Goal: Information Seeking & Learning: Learn about a topic

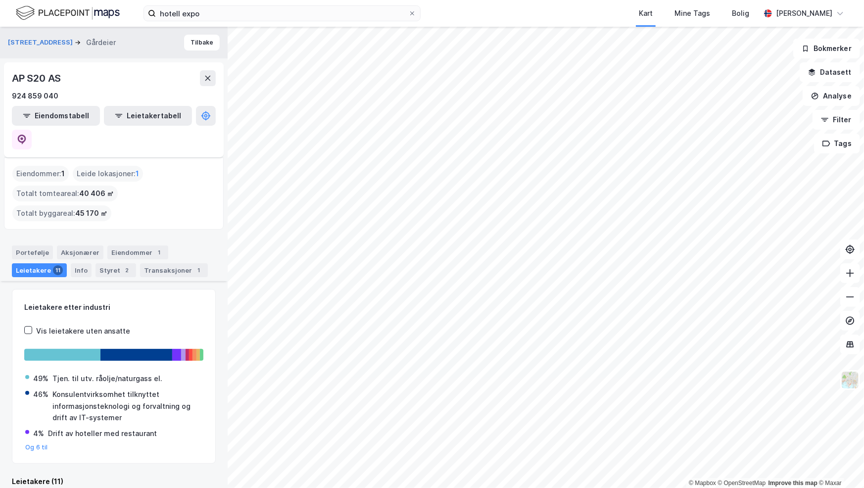
scroll to position [495, 0]
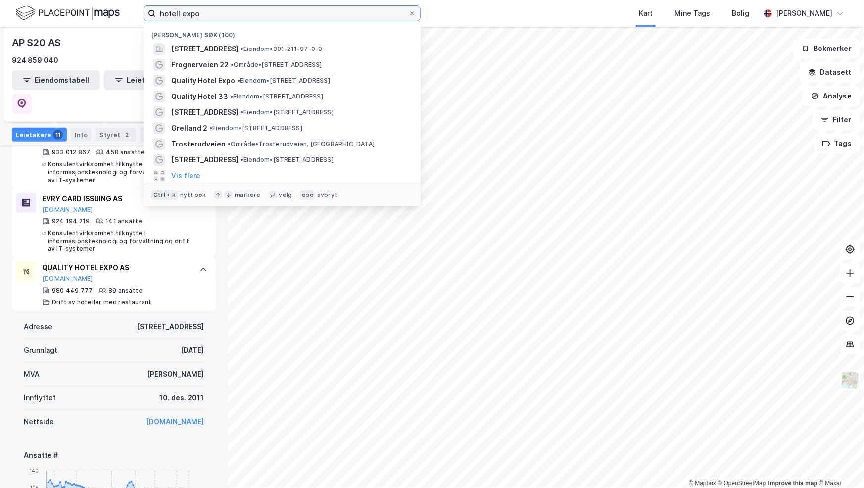
drag, startPoint x: 205, startPoint y: 11, endPoint x: 40, endPoint y: -1, distance: 165.7
click at [40, 0] on html "hotell expo Nylige søk (100) [STREET_ADDRESS] • Eiendom • 301-211-97-0-0 Frogne…" at bounding box center [432, 244] width 864 height 488
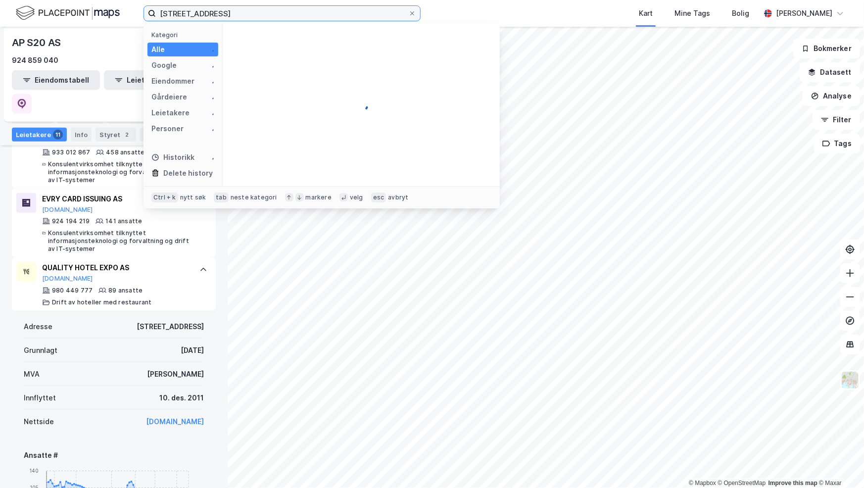
type input "[STREET_ADDRESS]"
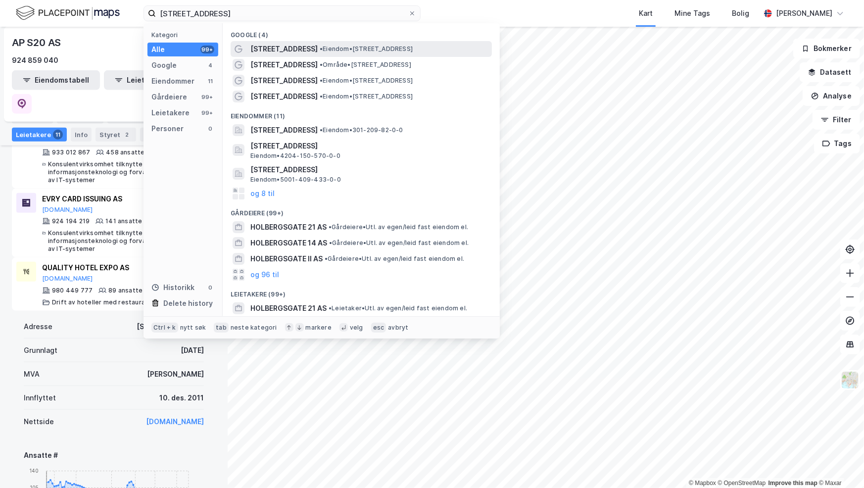
click at [295, 48] on span "[STREET_ADDRESS]" at bounding box center [283, 49] width 67 height 12
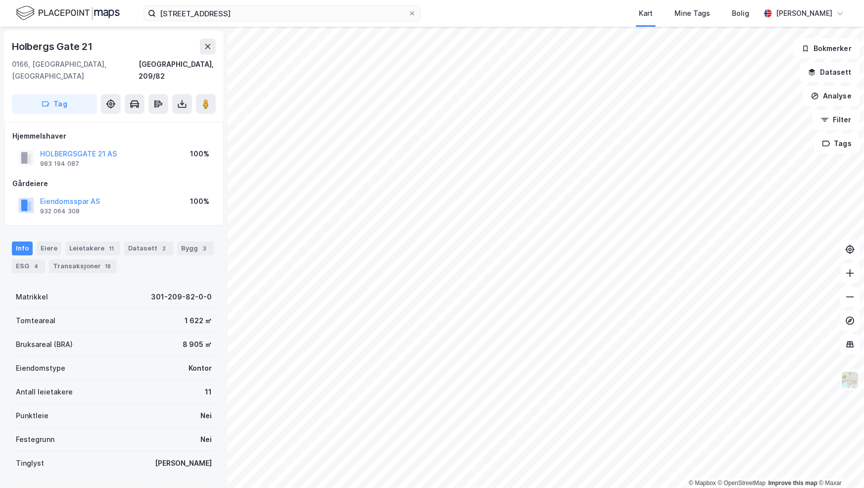
click at [104, 148] on div "HOLBERGSGATE 21 AS" at bounding box center [78, 154] width 77 height 12
click at [0, 0] on button "HOLBERGSGATE 21 AS" at bounding box center [0, 0] width 0 height 0
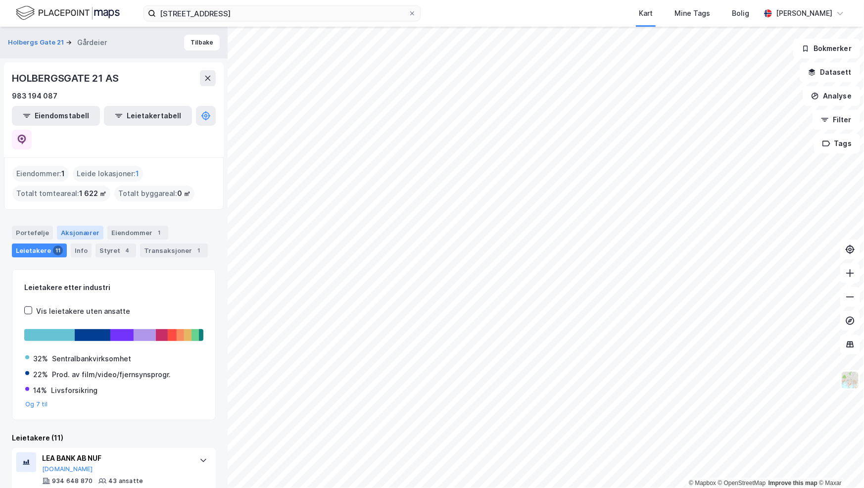
click at [69, 226] on div "Aksjonærer" at bounding box center [80, 233] width 46 height 14
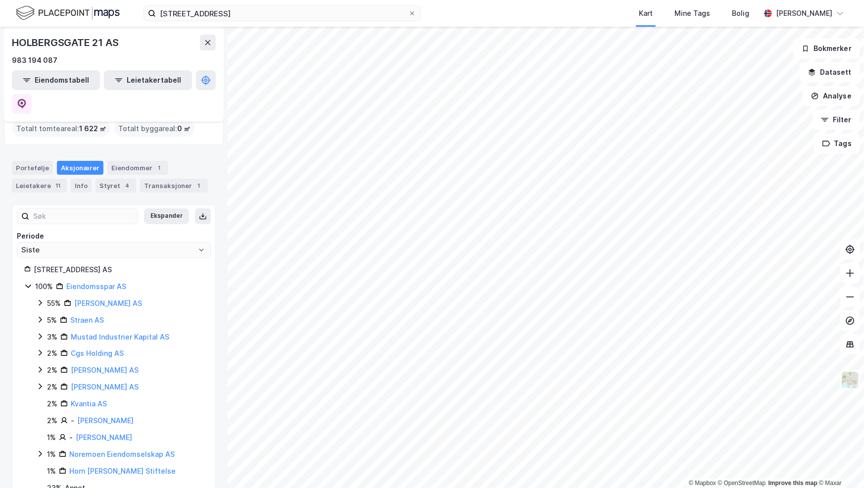
scroll to position [71, 0]
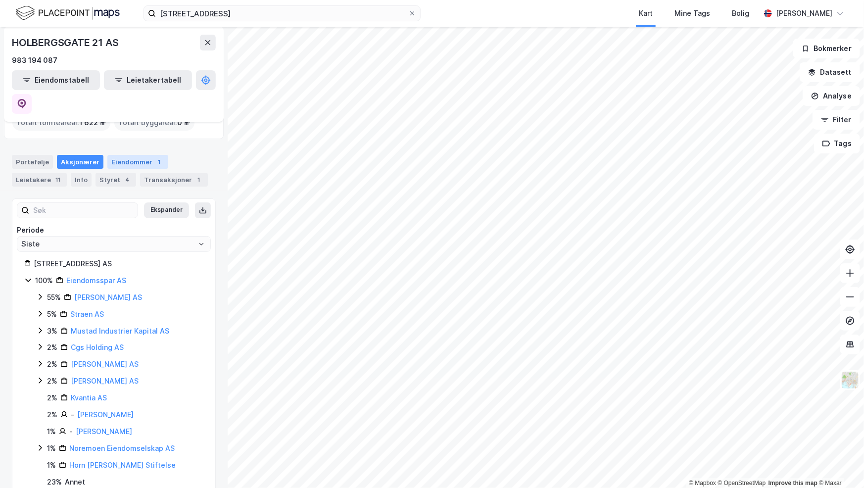
click at [139, 155] on div "Eiendommer 1" at bounding box center [137, 162] width 61 height 14
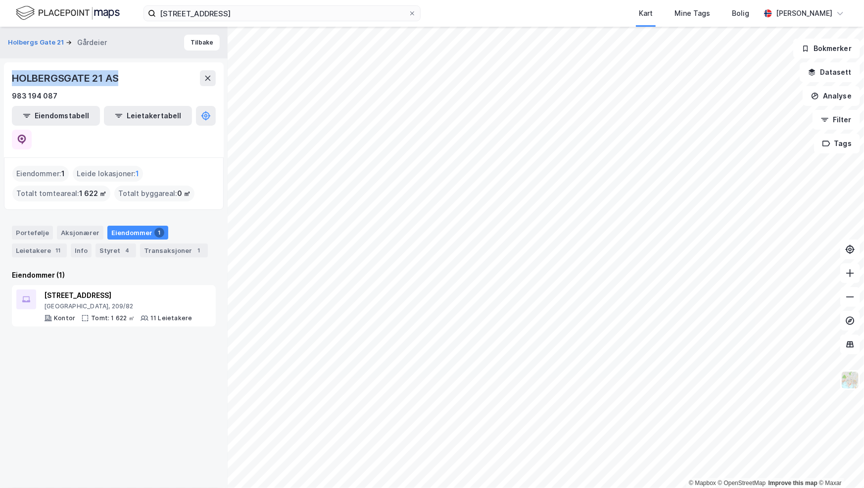
drag, startPoint x: 126, startPoint y: 80, endPoint x: 12, endPoint y: 76, distance: 113.8
click at [12, 76] on div "HOLBERGSGATE 21 AS" at bounding box center [114, 78] width 204 height 16
copy div "HOLBERGSGATE 21 AS"
